Goal: Find contact information: Find contact information

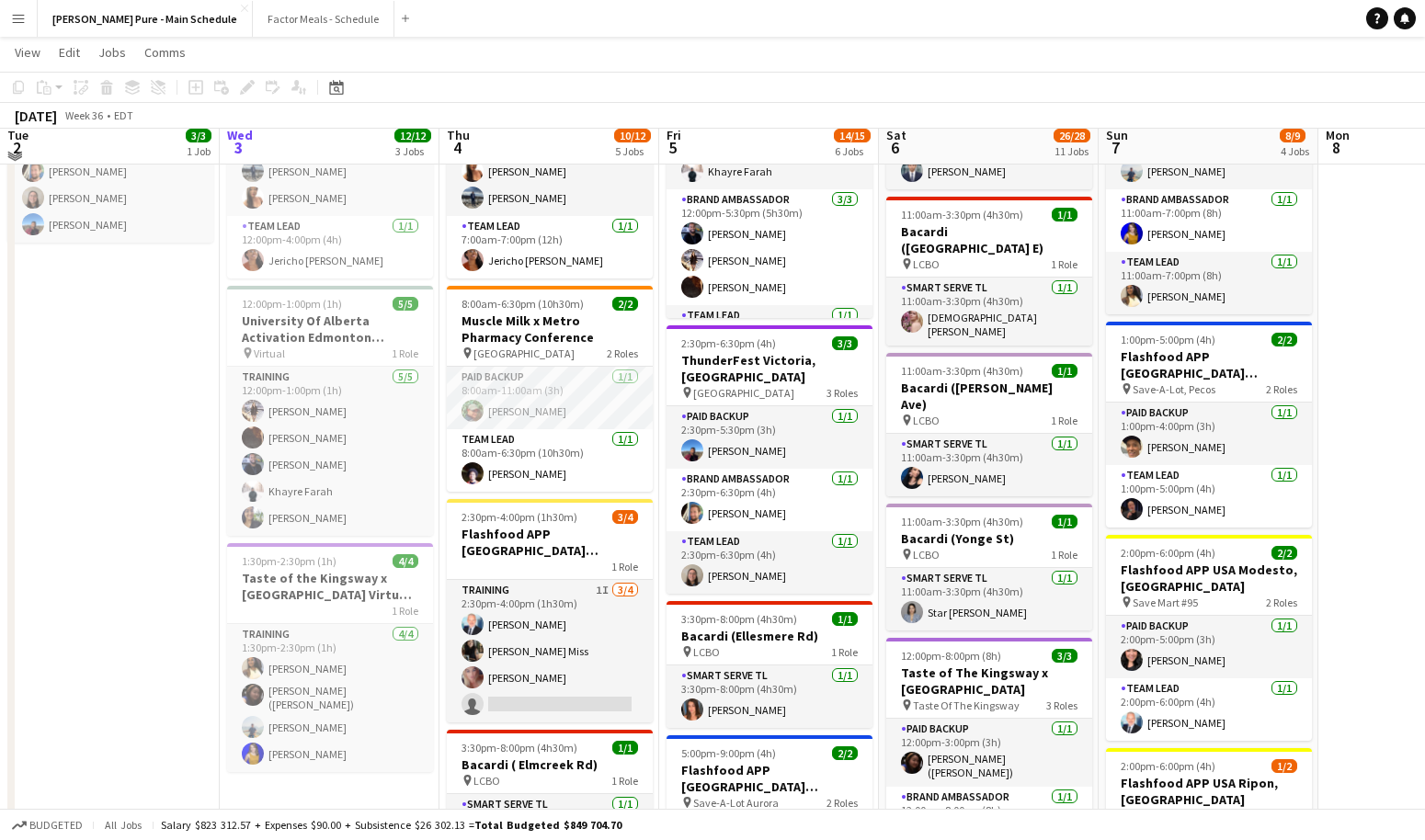
scroll to position [171, 0]
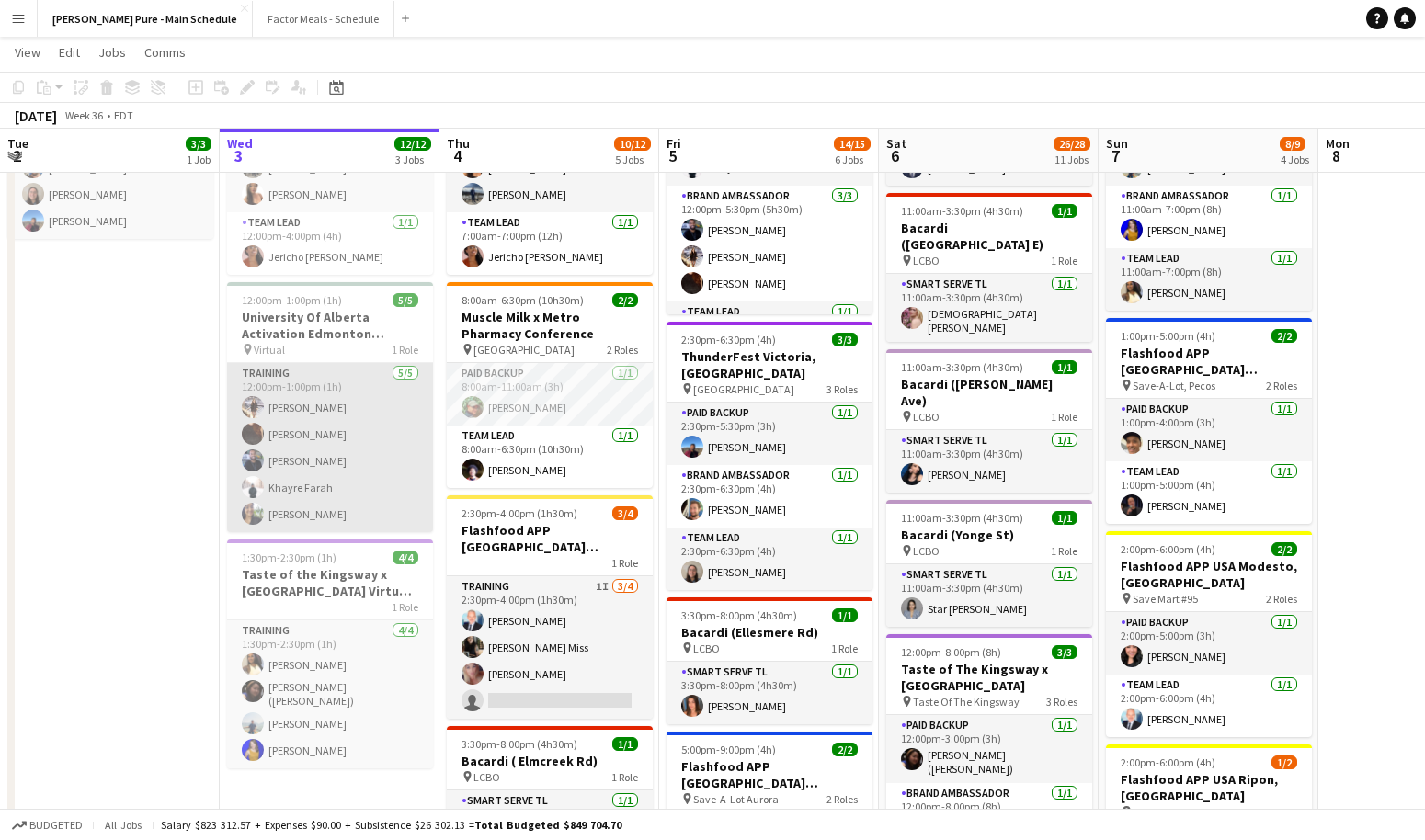
click at [253, 437] on app-user-avatar at bounding box center [252, 434] width 22 height 22
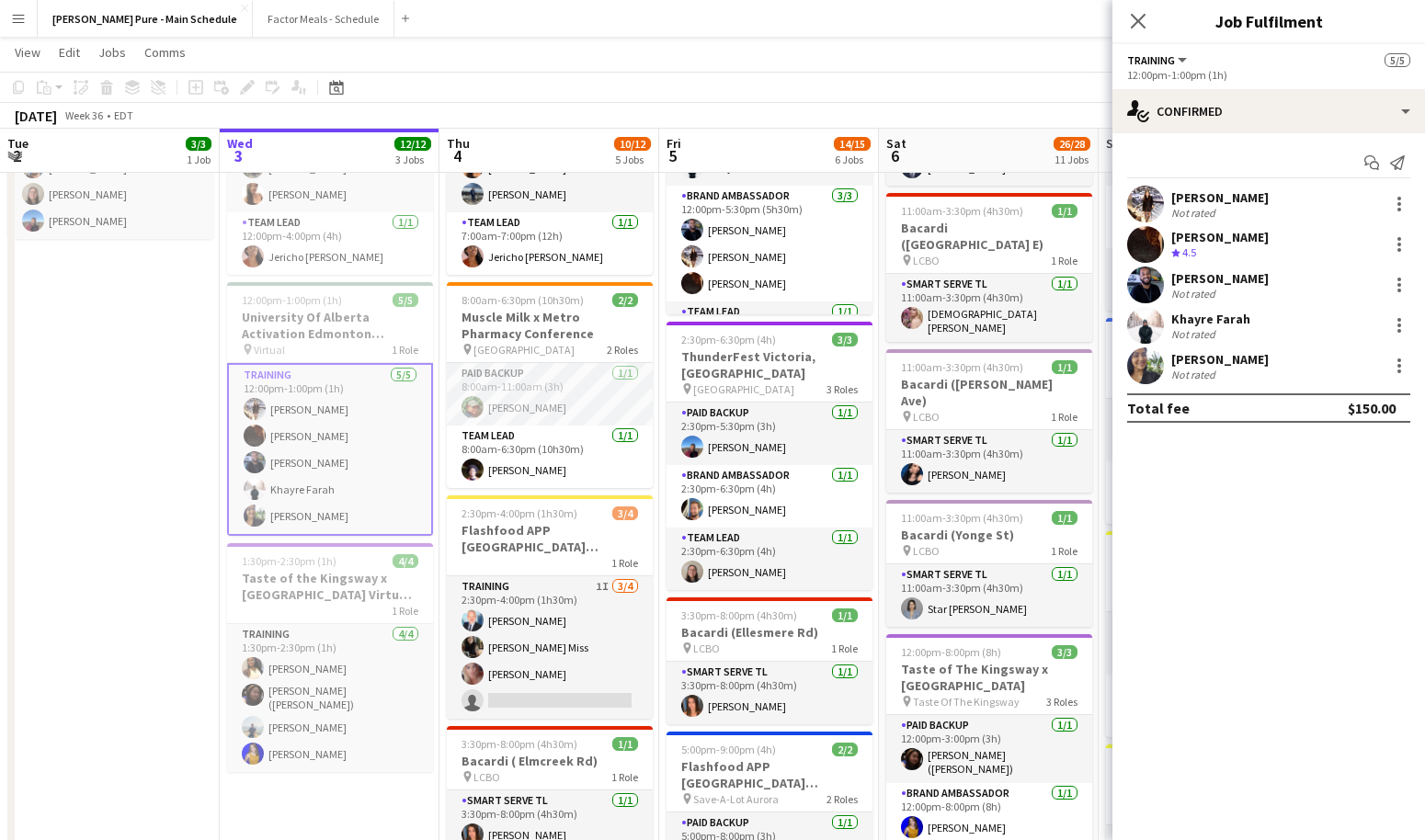
drag, startPoint x: 1284, startPoint y: 239, endPoint x: 1170, endPoint y: 238, distance: 114.0
click at [1170, 239] on div "Marissa Hanley Crew rating 4.5" at bounding box center [1268, 244] width 313 height 37
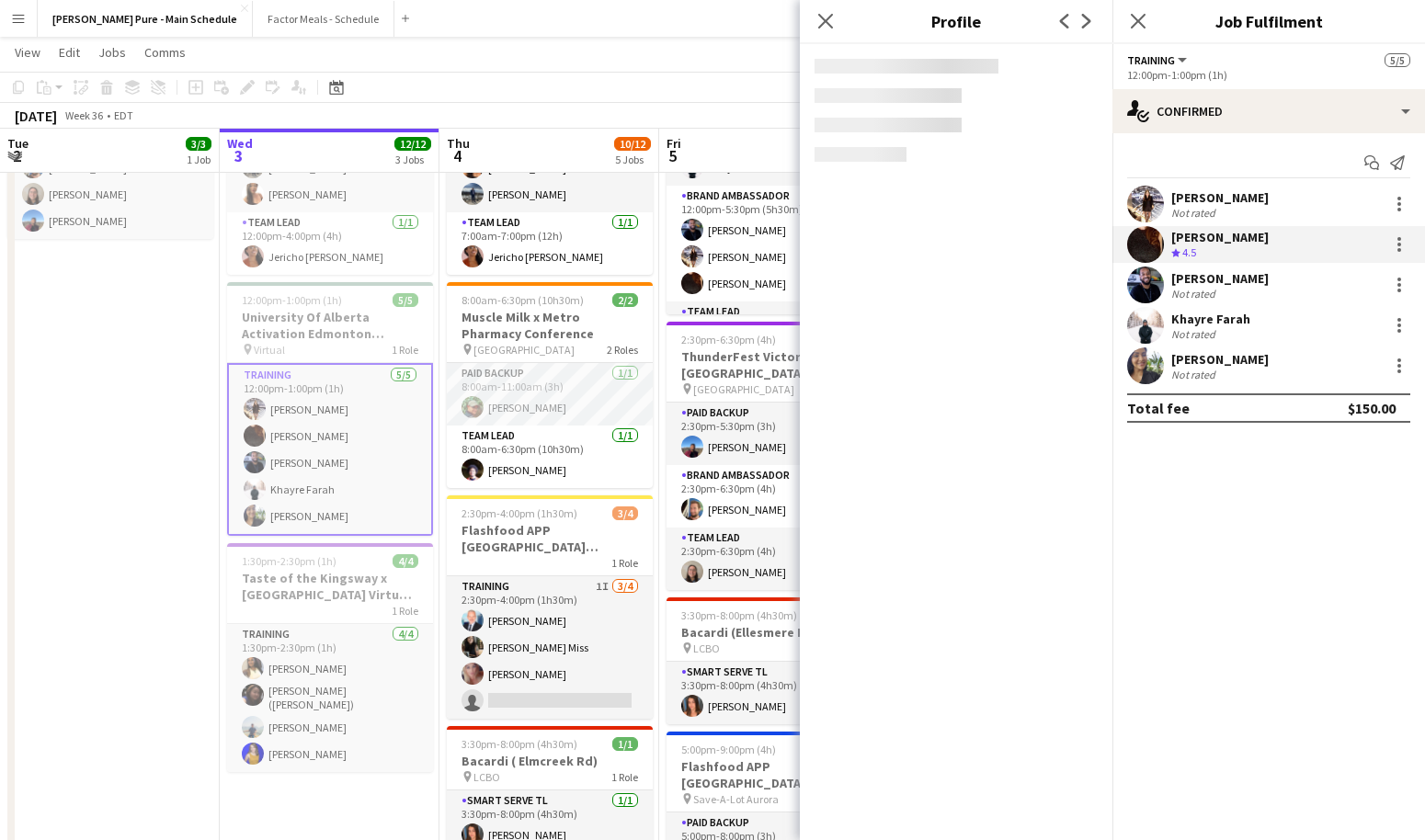
copy div "[PERSON_NAME]"
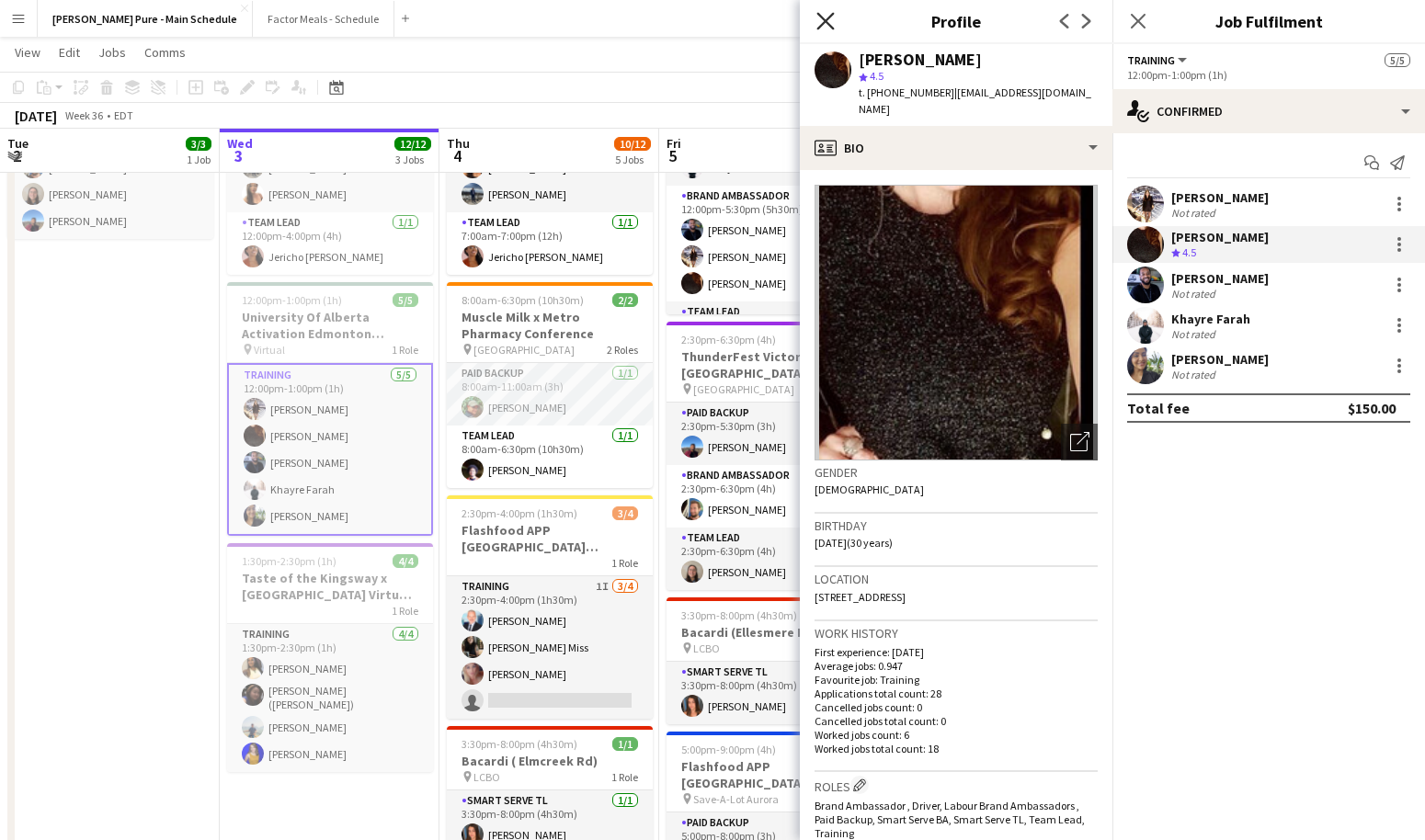
click at [825, 21] on icon at bounding box center [826, 20] width 17 height 17
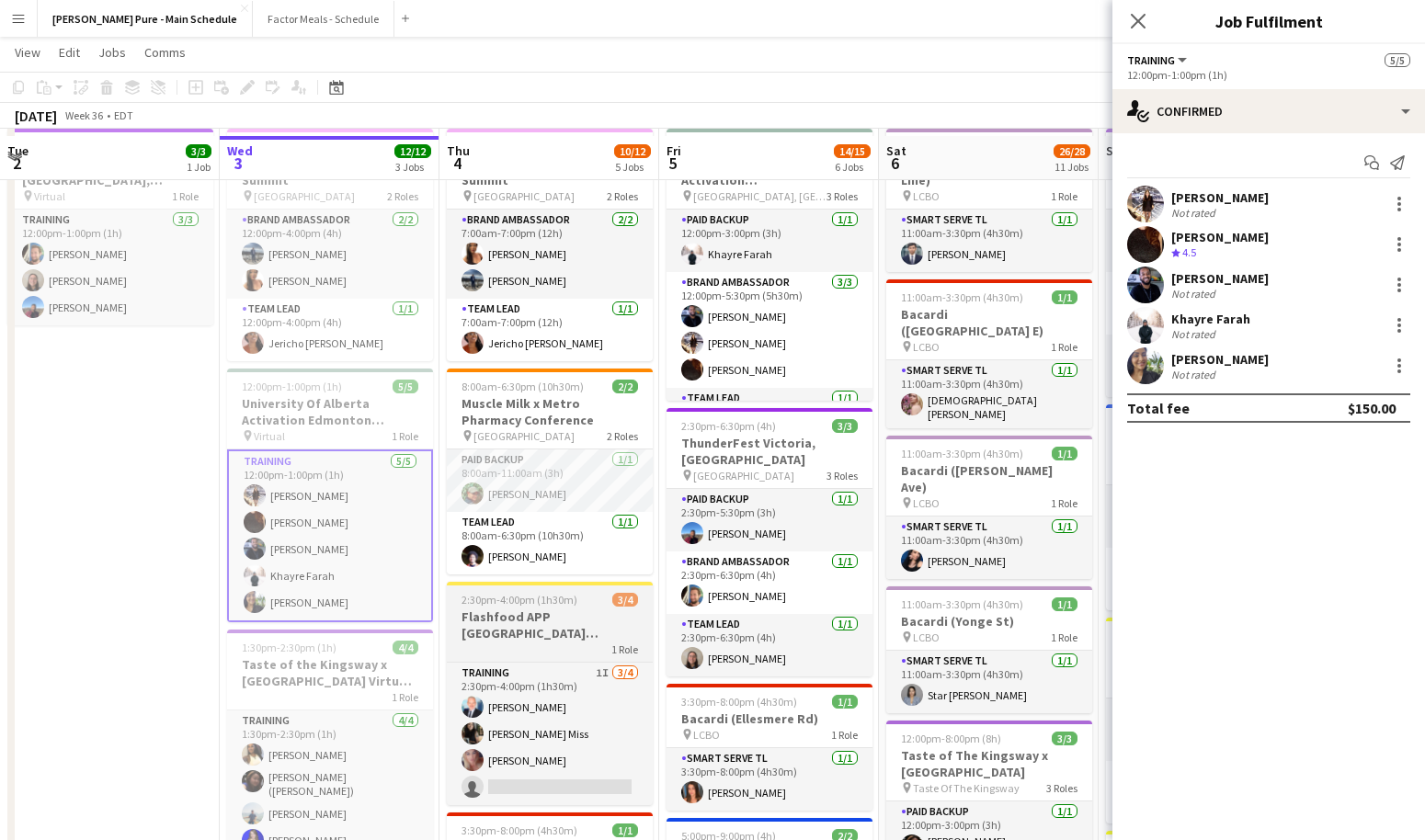
scroll to position [0, 0]
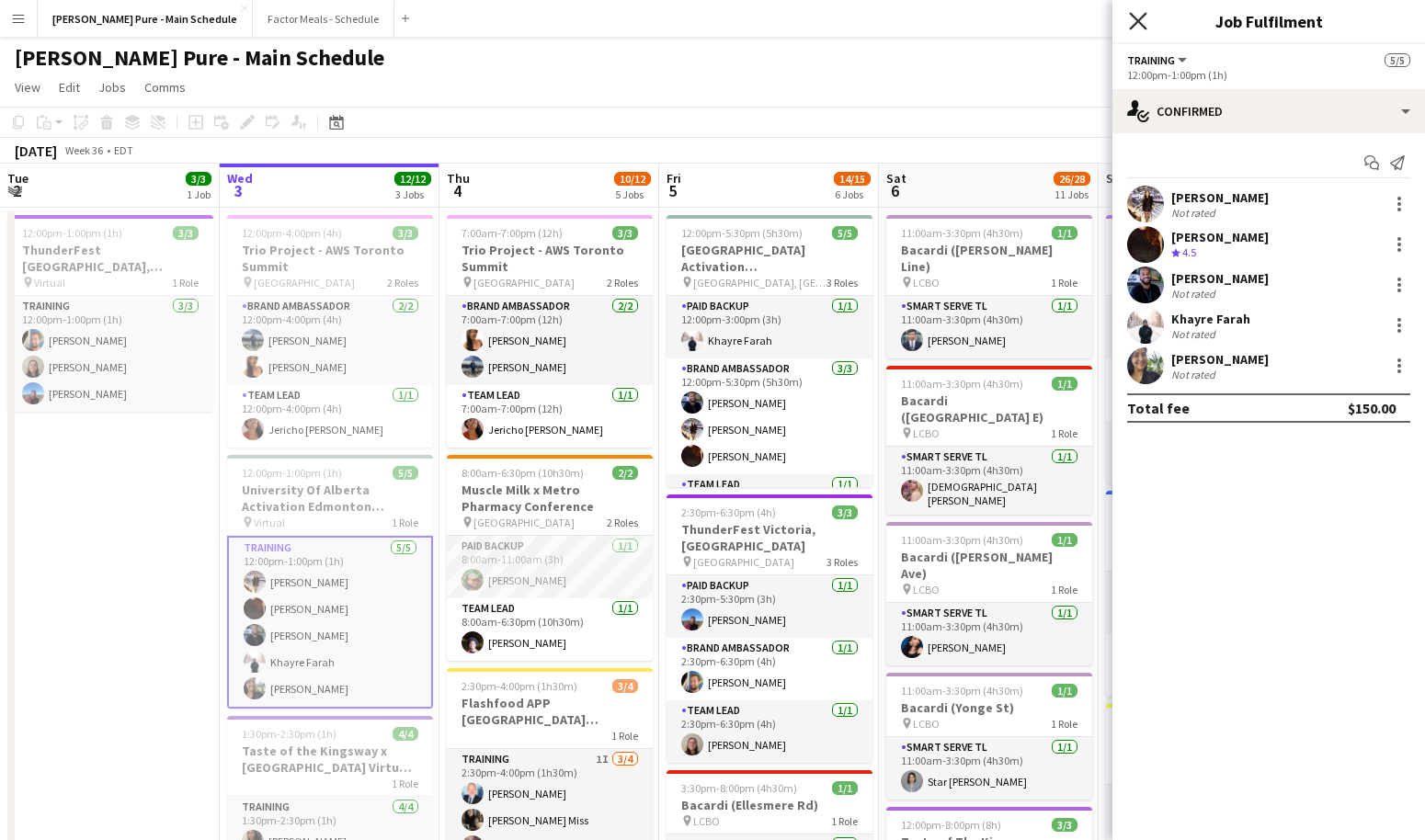
click at [1135, 21] on icon "Close pop-in" at bounding box center [1138, 20] width 17 height 17
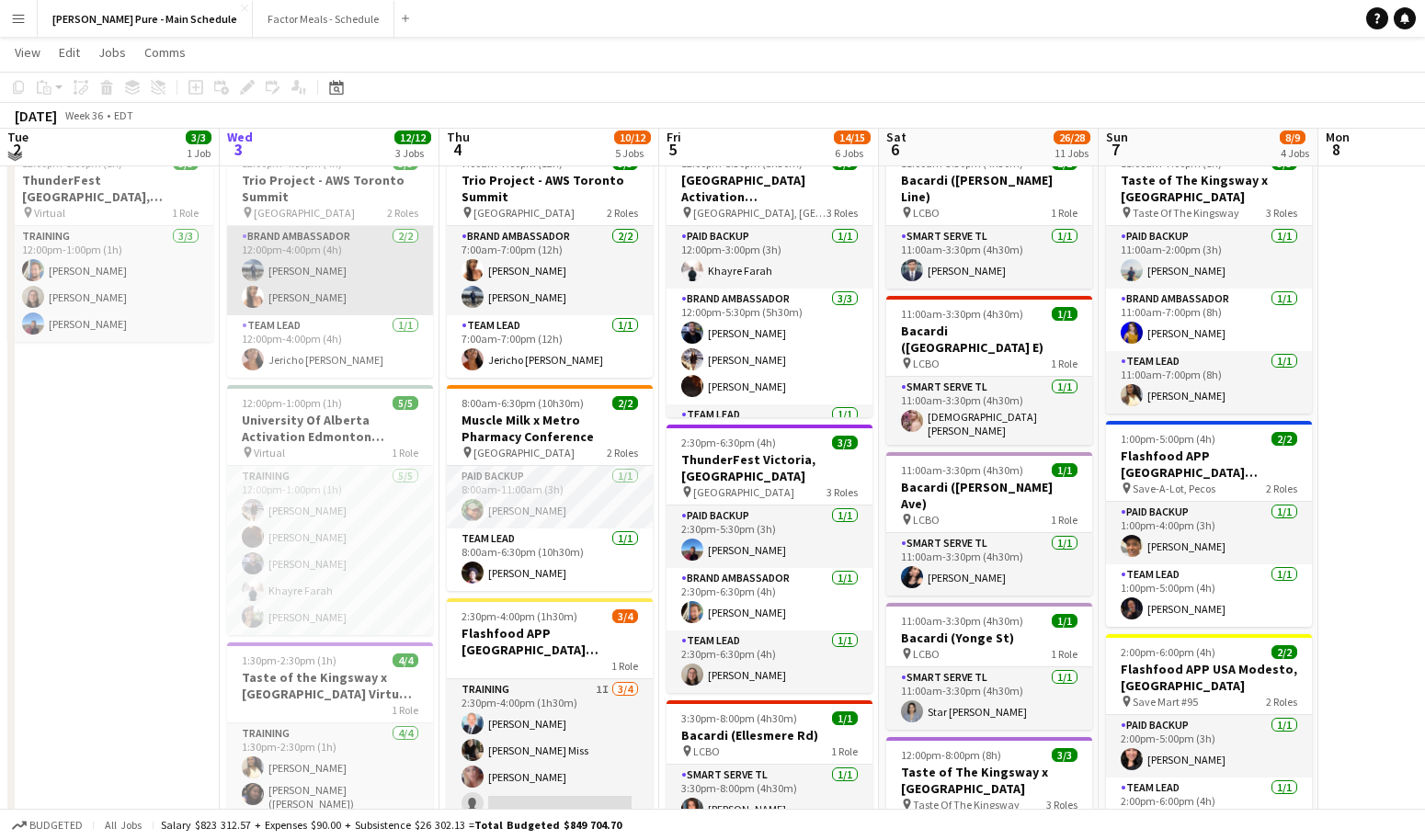
scroll to position [72, 0]
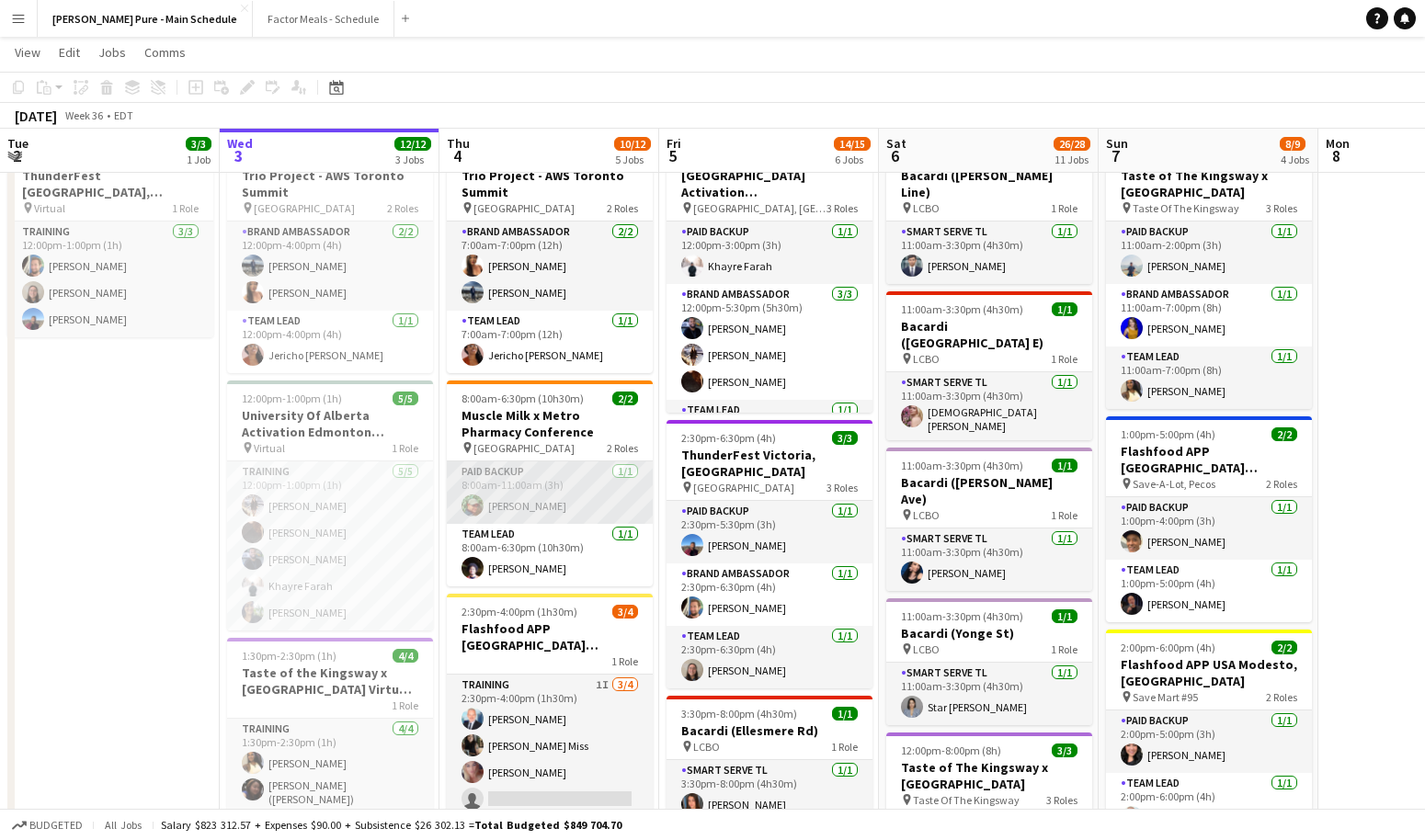
click at [493, 501] on app-card-role "Paid Backup [DATE] 8:00am-11:00am (3h) [PERSON_NAME]" at bounding box center [549, 493] width 206 height 63
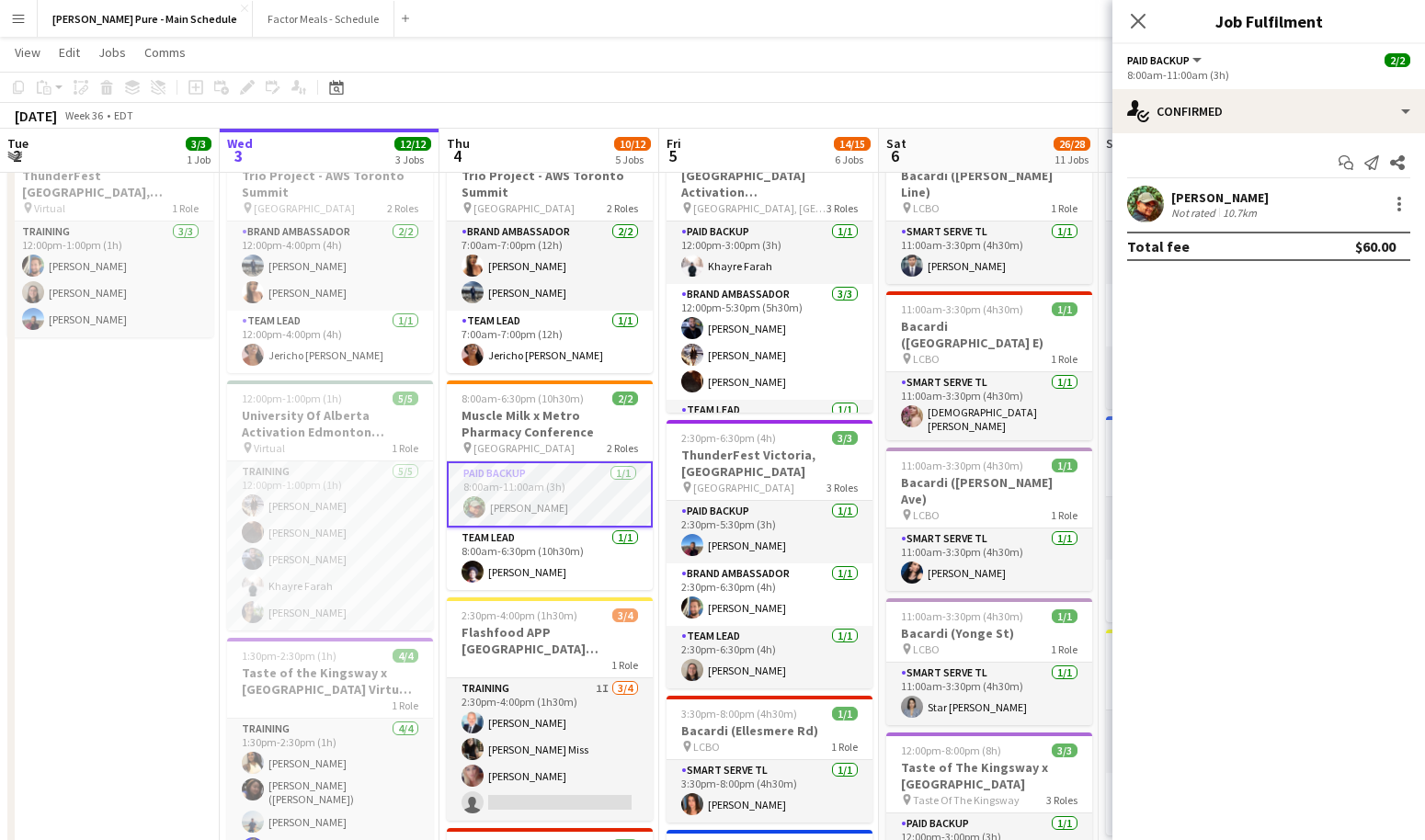
click at [1192, 202] on div "[PERSON_NAME]" at bounding box center [1219, 197] width 97 height 16
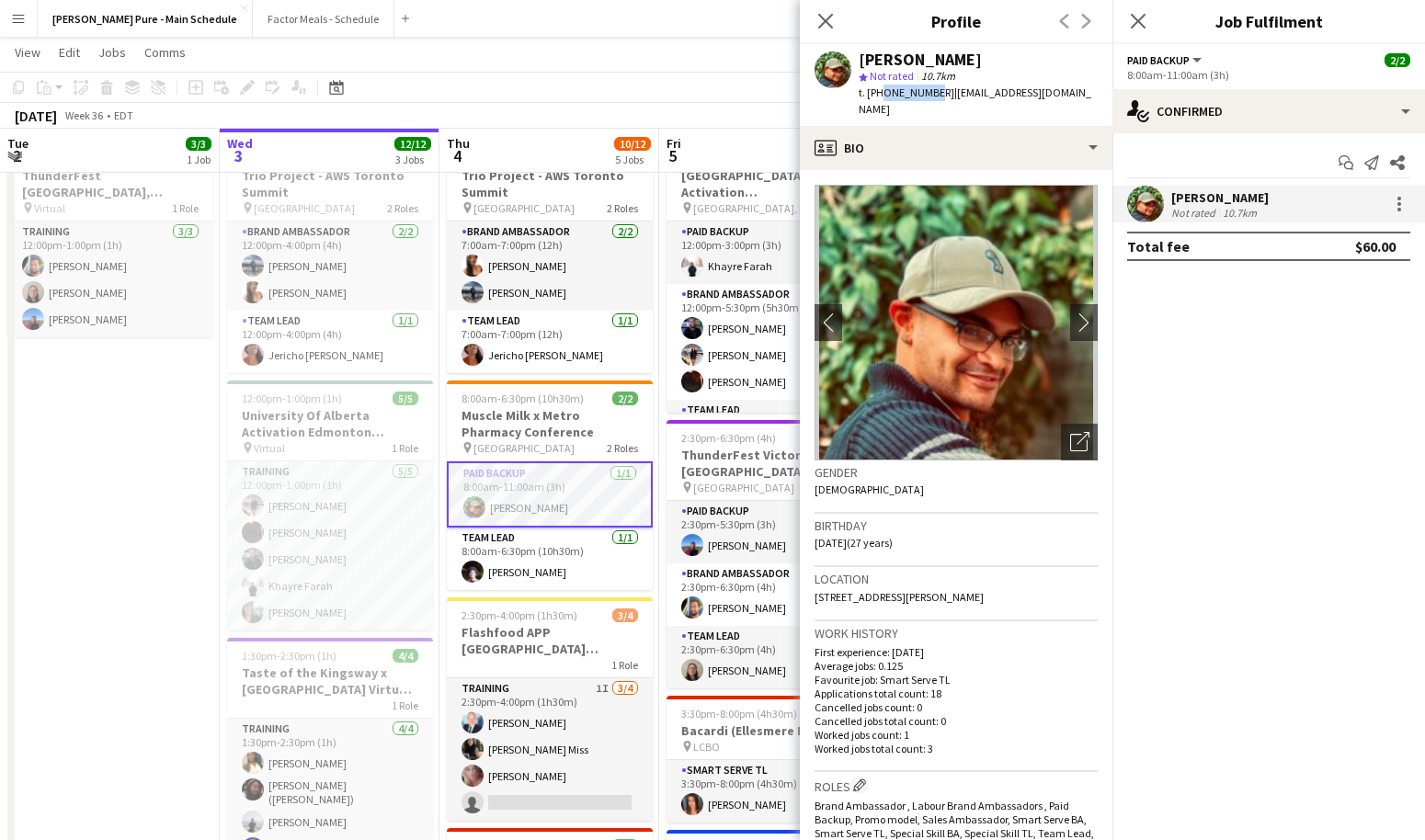
copy span "647870408"
drag, startPoint x: 880, startPoint y: 93, endPoint x: 930, endPoint y: 93, distance: 50.0
click at [930, 93] on span "t. [PHONE_NUMBER]" at bounding box center [906, 92] width 95 height 13
drag, startPoint x: 931, startPoint y: 93, endPoint x: 878, endPoint y: 92, distance: 53.0
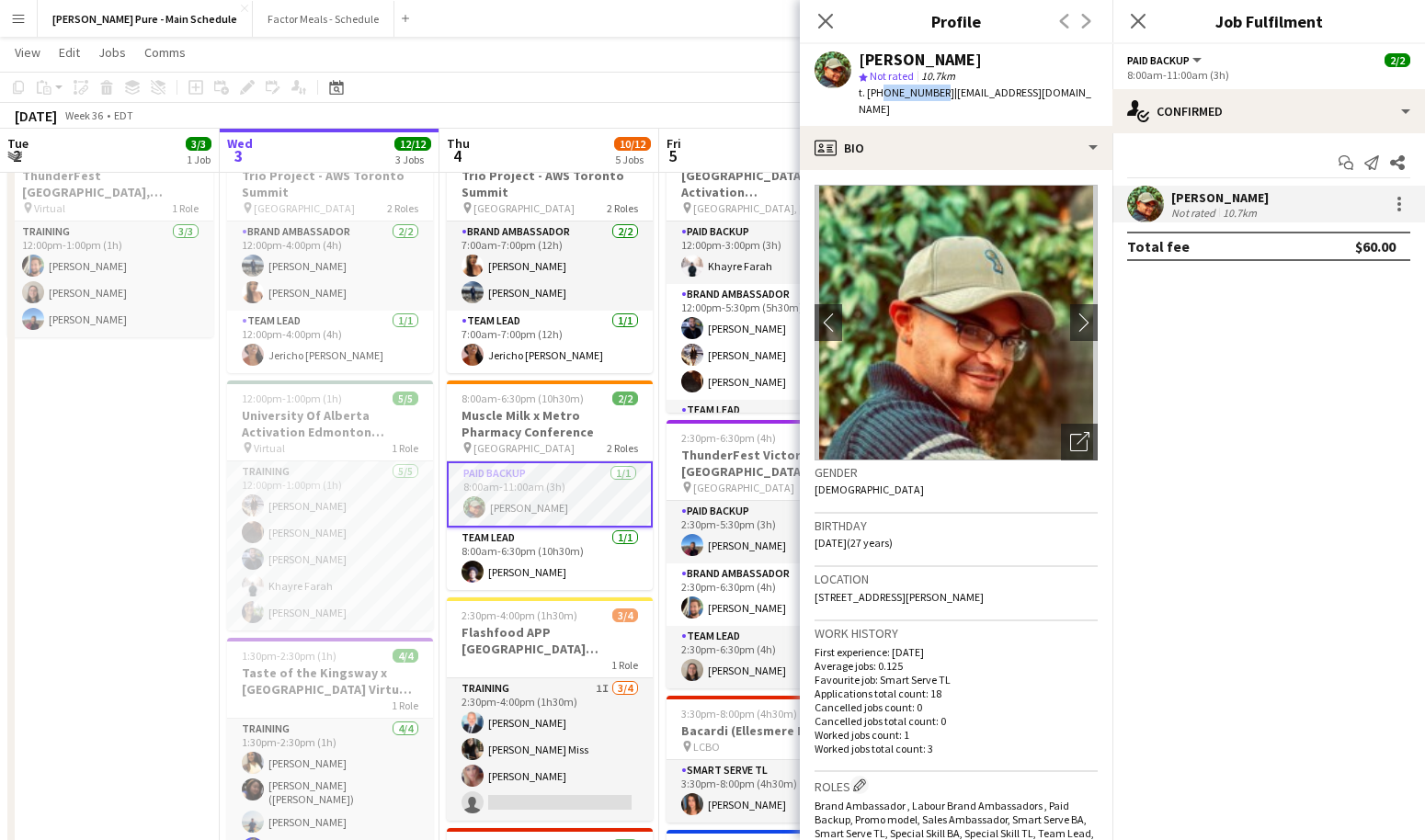
click at [878, 92] on span "t. [PHONE_NUMBER]" at bounding box center [906, 92] width 95 height 13
copy span "6478704089"
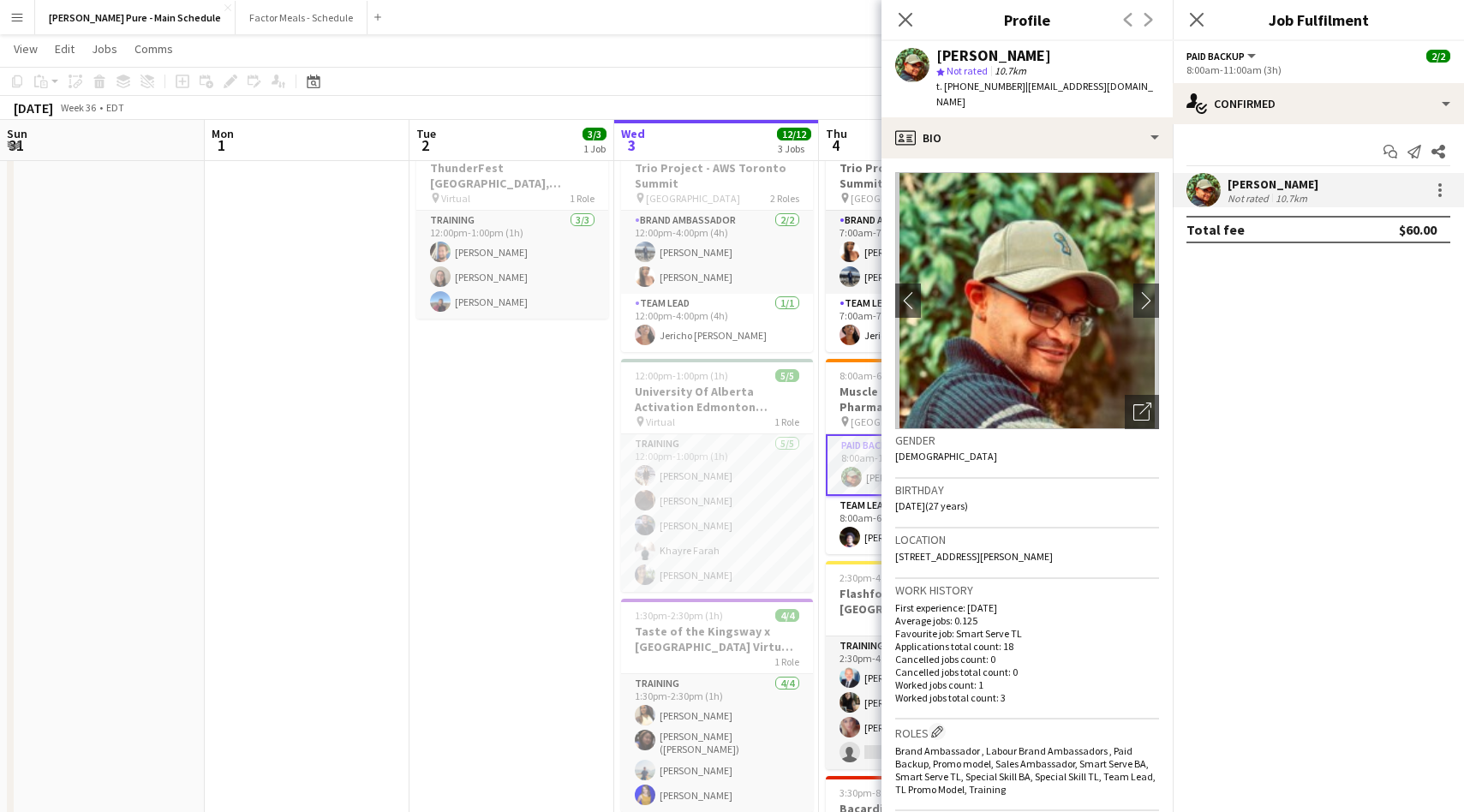
scroll to position [0, 410]
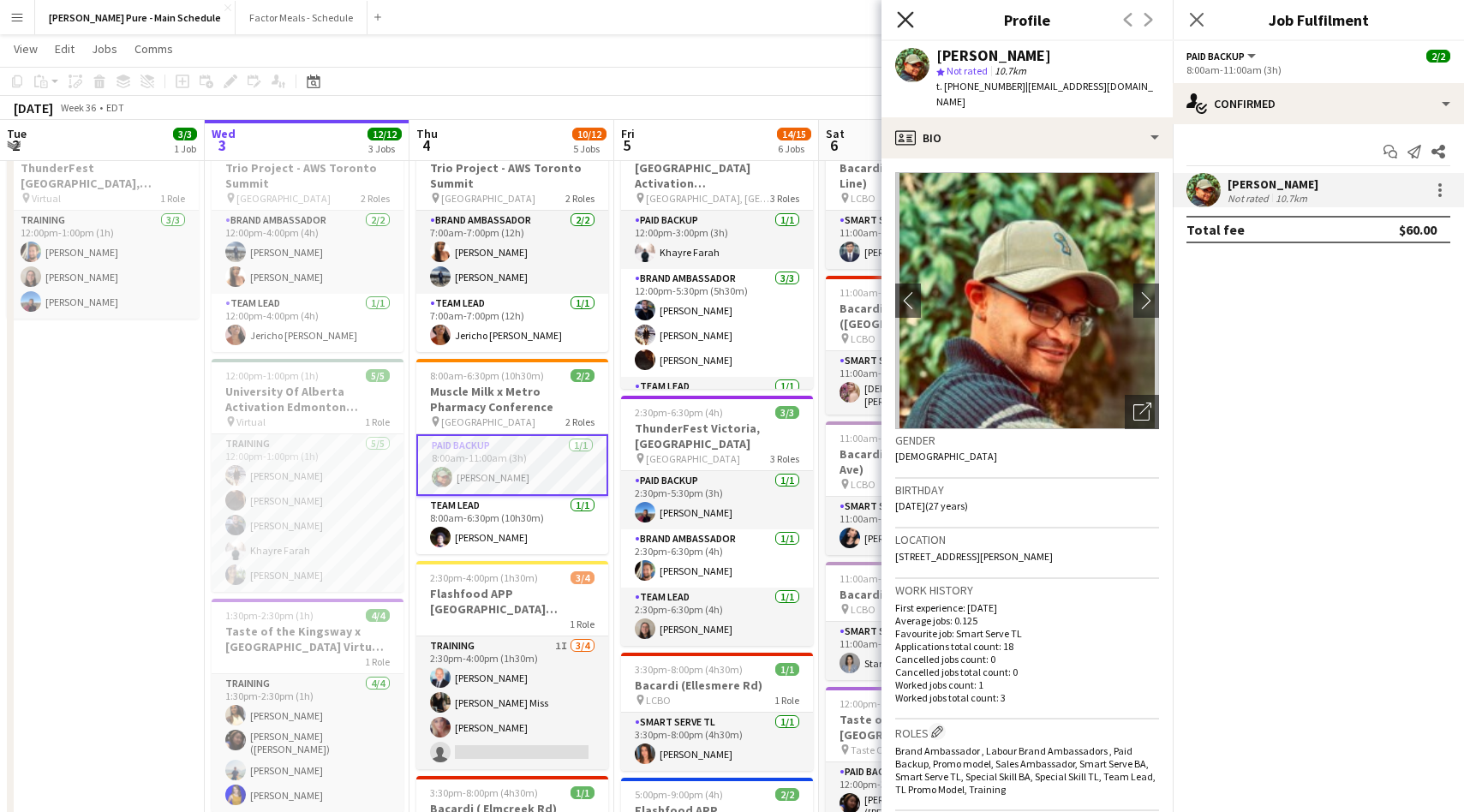
click at [905, 19] on icon at bounding box center [905, 19] width 16 height 16
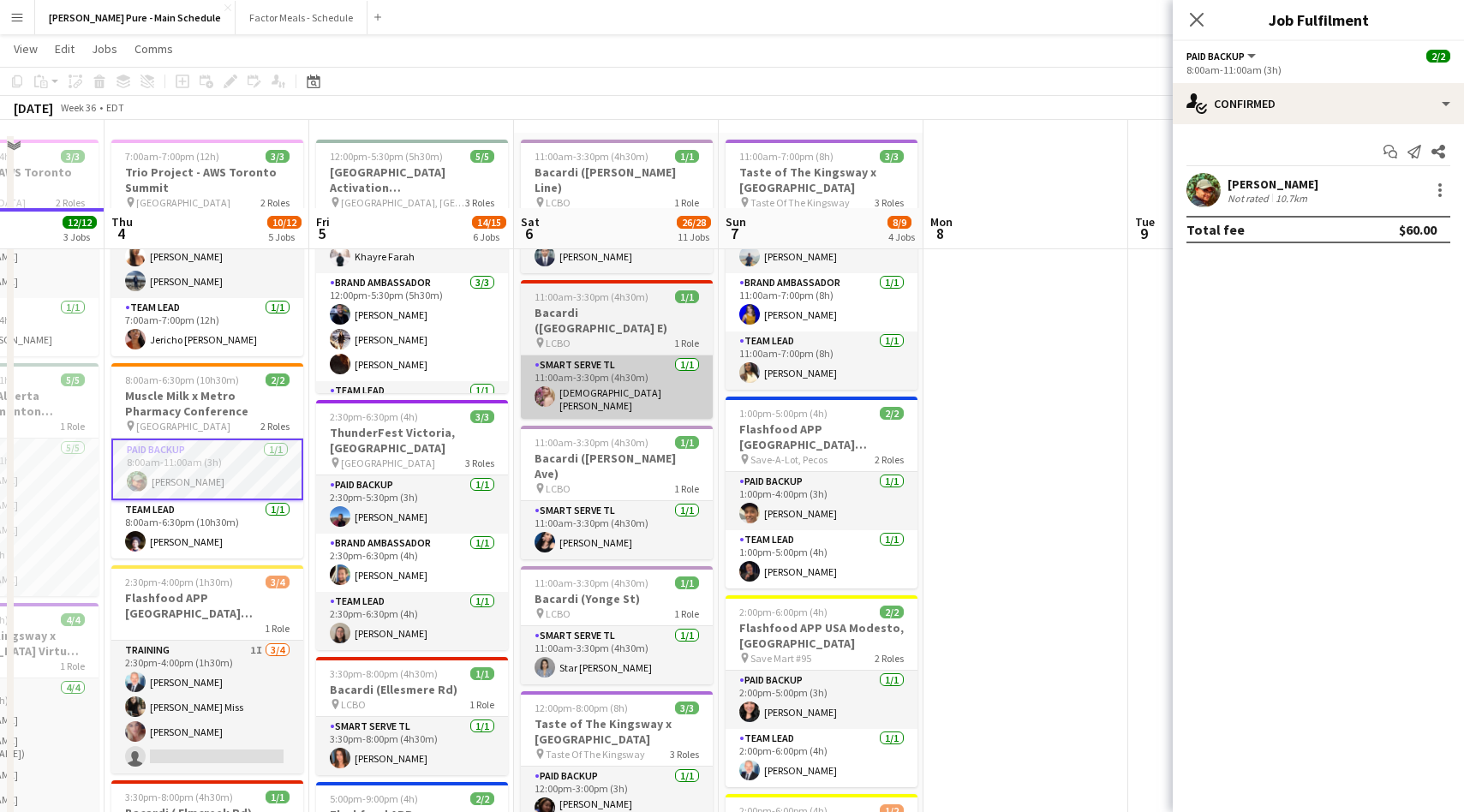
scroll to position [45, 0]
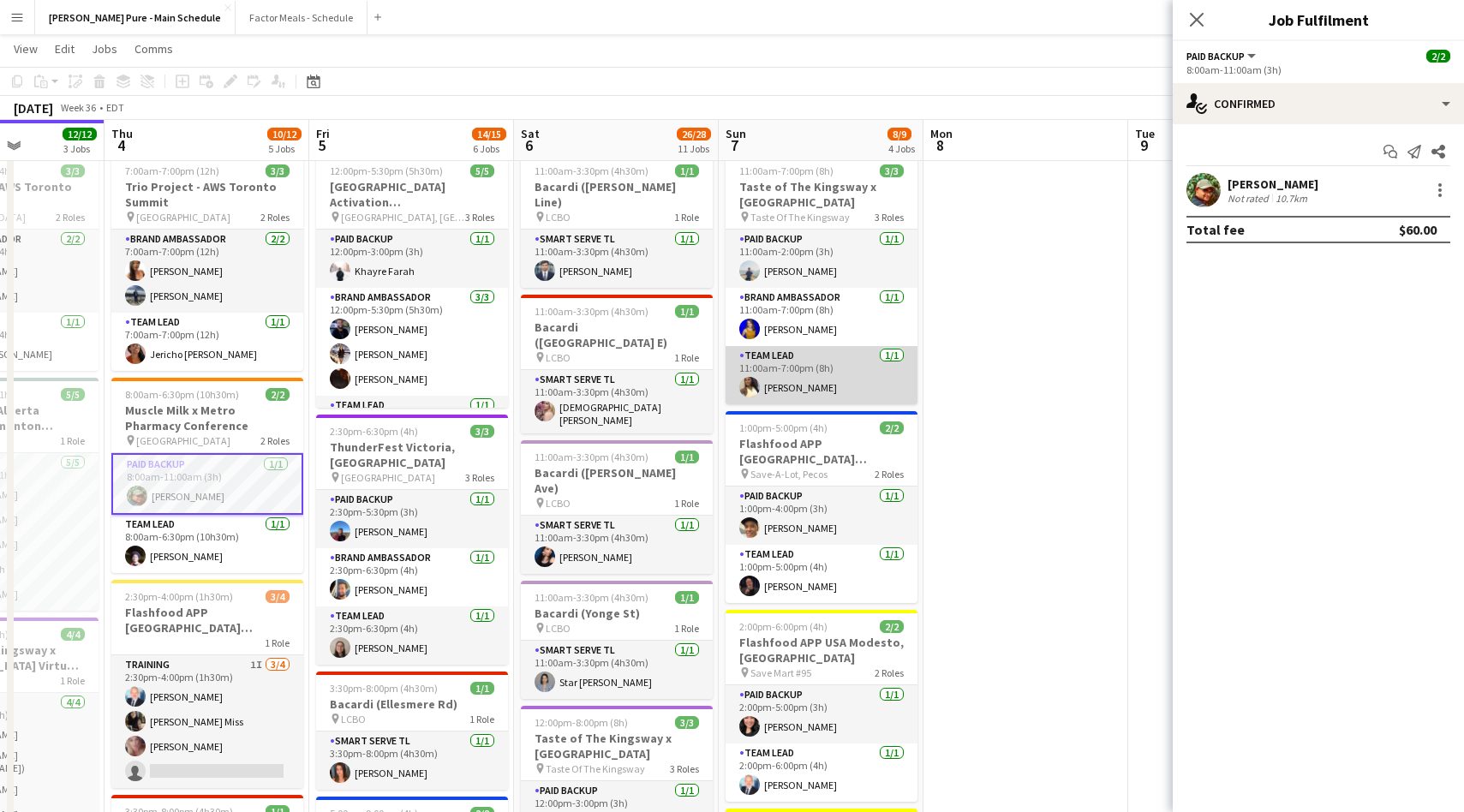
click at [777, 390] on app-card-role "Team Lead 1/1 11:00am-7:00pm (8h) Laurel Simon" at bounding box center [821, 375] width 192 height 58
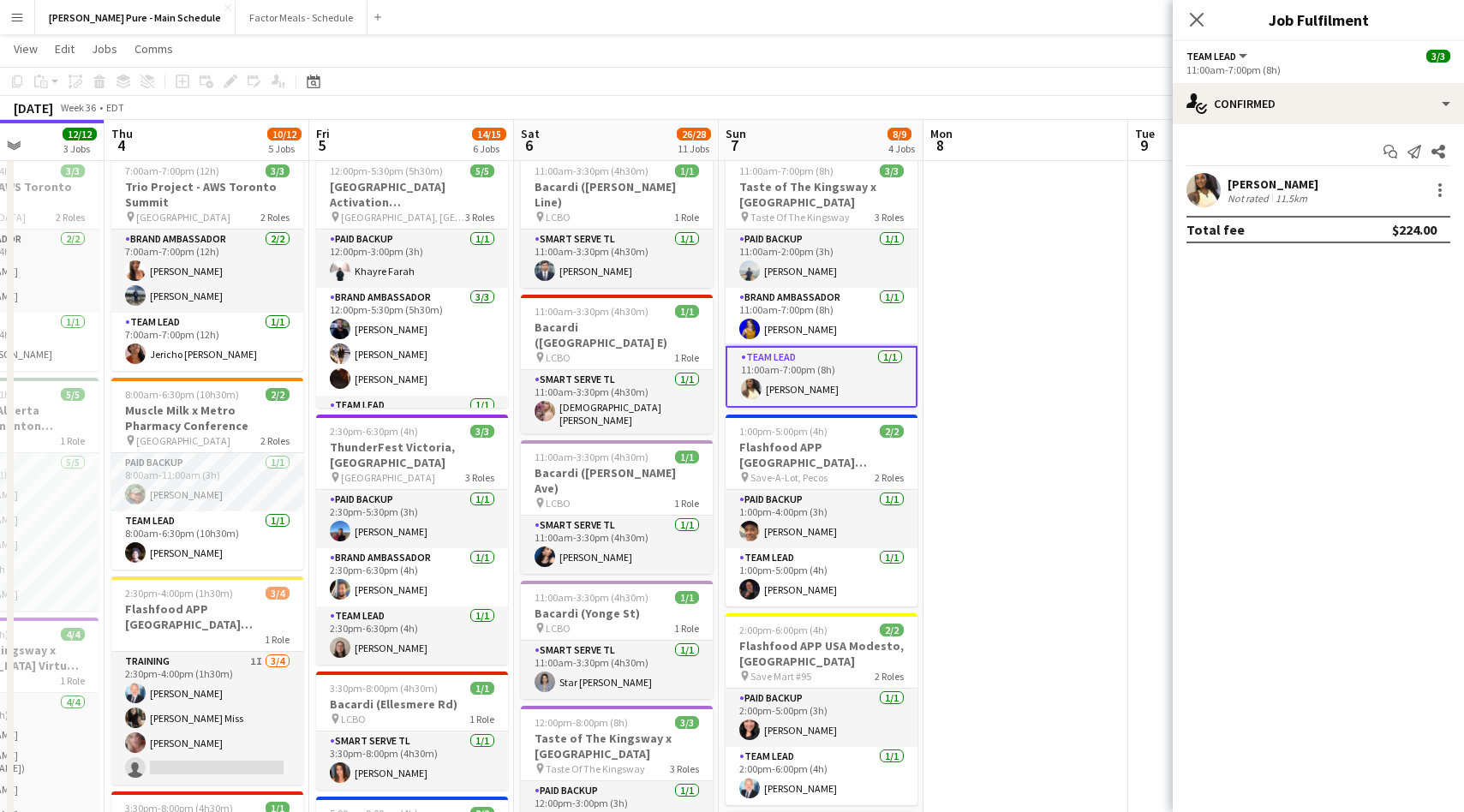
click at [1202, 191] on app-user-avatar at bounding box center [1204, 190] width 34 height 34
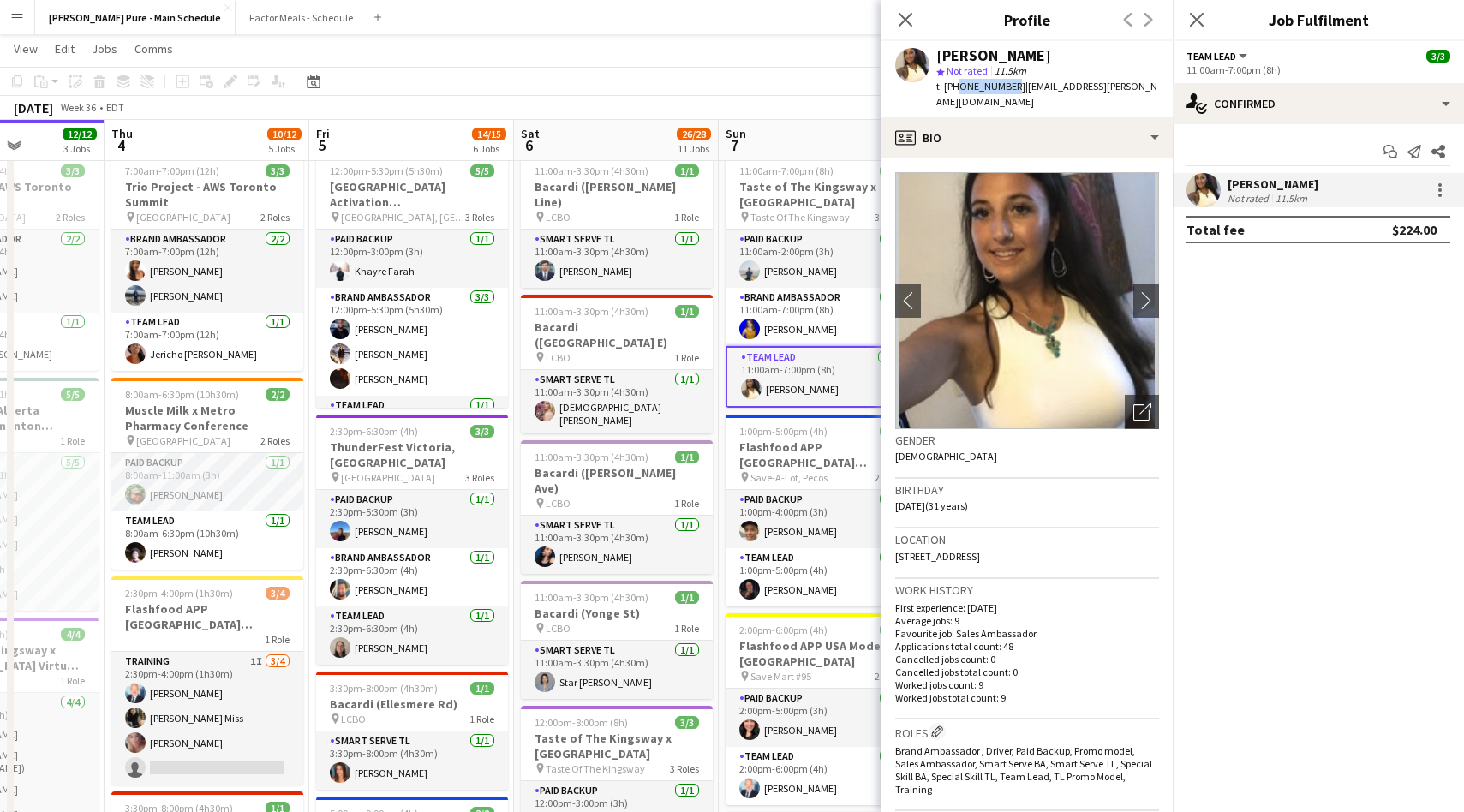
drag, startPoint x: 954, startPoint y: 85, endPoint x: 1005, endPoint y: 88, distance: 51.1
click at [1006, 88] on span "t. +14169029465" at bounding box center [981, 86] width 89 height 13
copy span "4169029465"
